Goal: Task Accomplishment & Management: Manage account settings

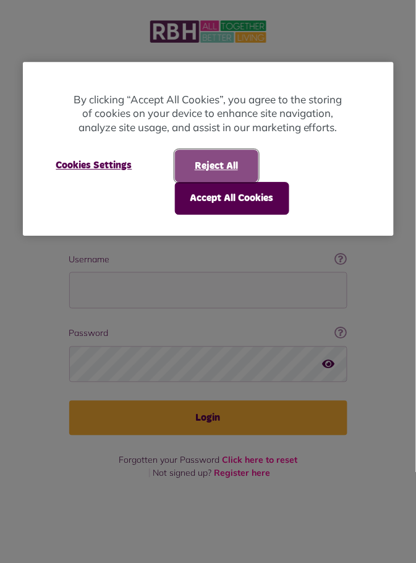
click at [237, 158] on button "Reject All" at bounding box center [216, 166] width 83 height 32
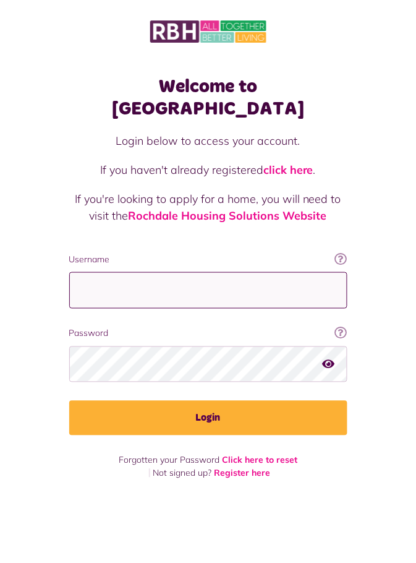
click at [137, 272] on input "Username" at bounding box center [208, 290] width 278 height 36
type input "**********"
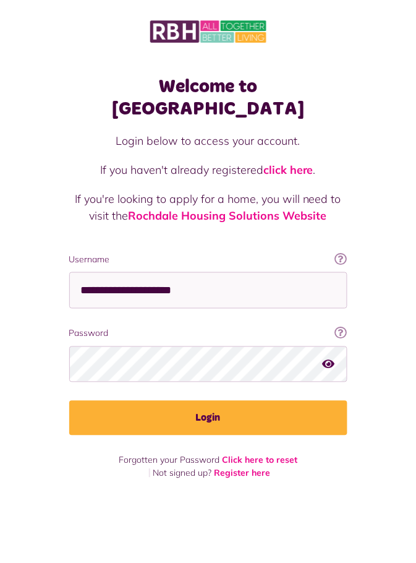
click at [69, 401] on button "Login" at bounding box center [208, 418] width 278 height 35
click at [225, 401] on button "Login" at bounding box center [208, 418] width 278 height 35
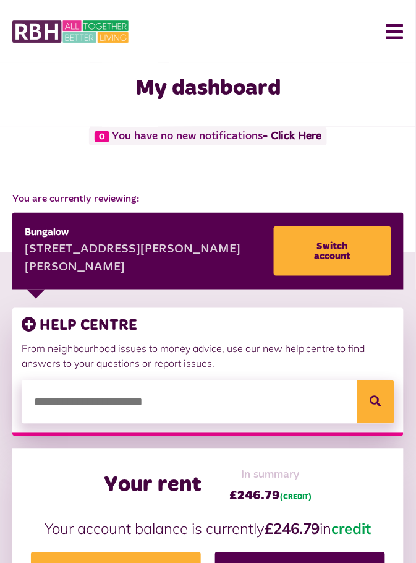
click at [403, 38] on button "Menu" at bounding box center [390, 31] width 27 height 38
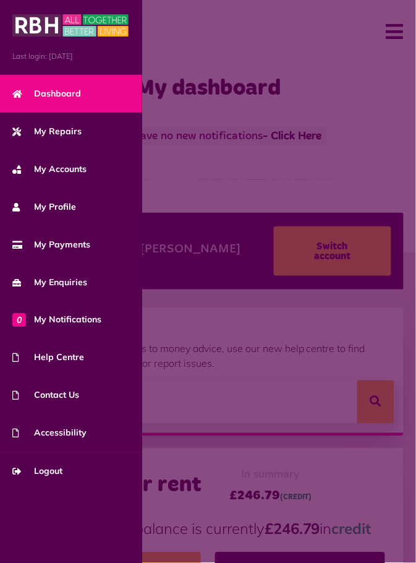
click at [67, 129] on span "My Repairs" at bounding box center [46, 131] width 69 height 13
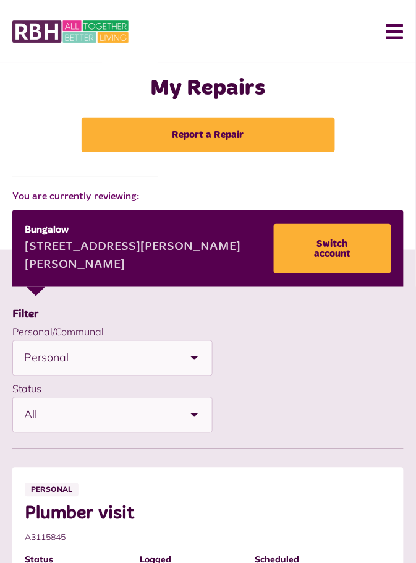
click at [396, 24] on button "Menu" at bounding box center [390, 31] width 27 height 38
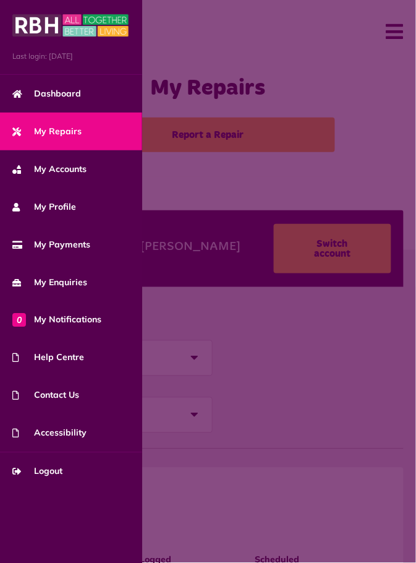
click at [53, 470] on span "Logout" at bounding box center [37, 471] width 50 height 13
